Goal: Transaction & Acquisition: Purchase product/service

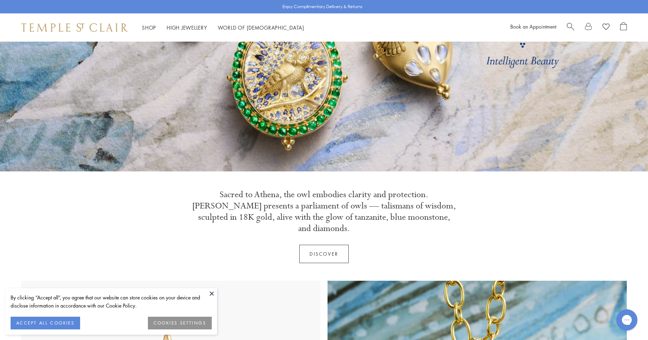
scroll to position [141, 0]
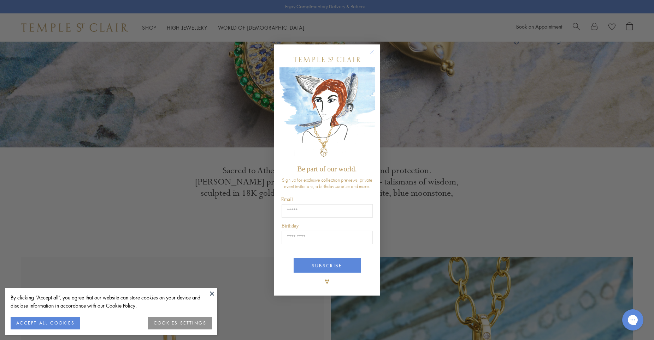
click at [371, 54] on icon "Close dialog" at bounding box center [372, 53] width 4 height 4
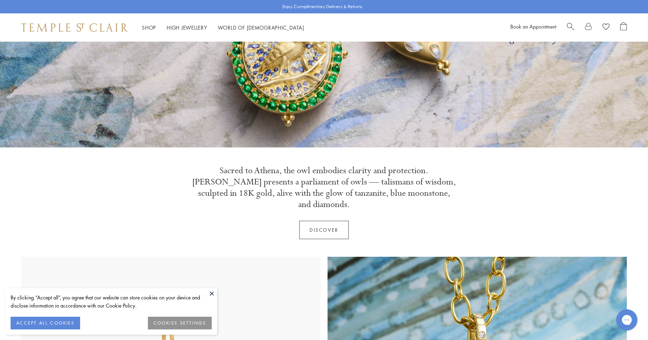
click at [211, 293] on button at bounding box center [212, 294] width 11 height 11
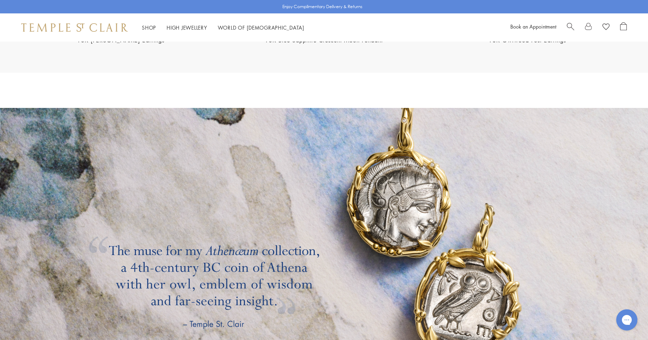
scroll to position [1166, 0]
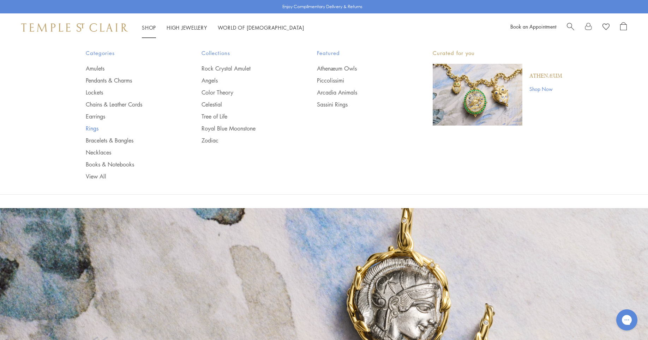
click at [94, 129] on link "Rings" at bounding box center [130, 129] width 88 height 8
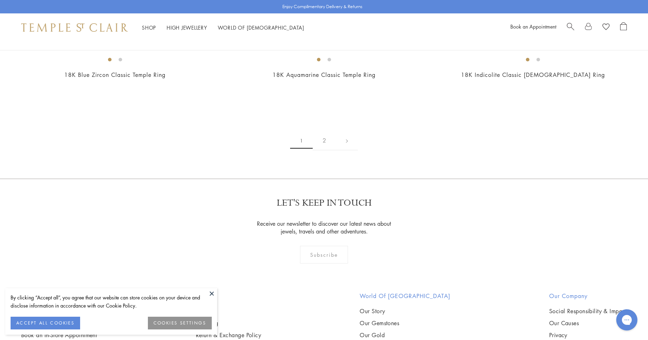
scroll to position [954, 0]
click at [212, 295] on button at bounding box center [212, 294] width 11 height 11
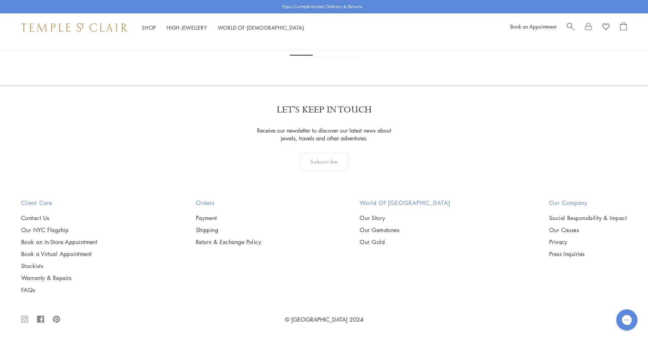
scroll to position [3779, 0]
click at [326, 57] on link "2" at bounding box center [324, 47] width 23 height 19
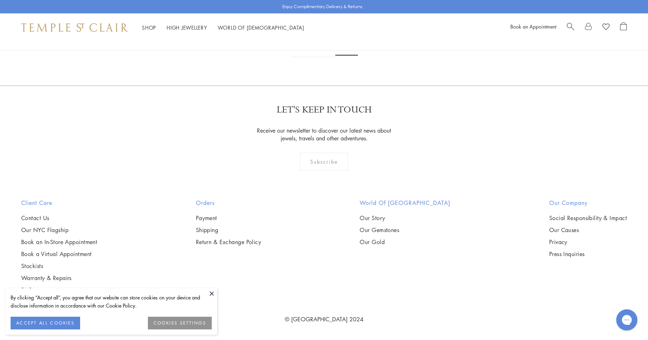
scroll to position [353, 0]
